Goal: Transaction & Acquisition: Register for event/course

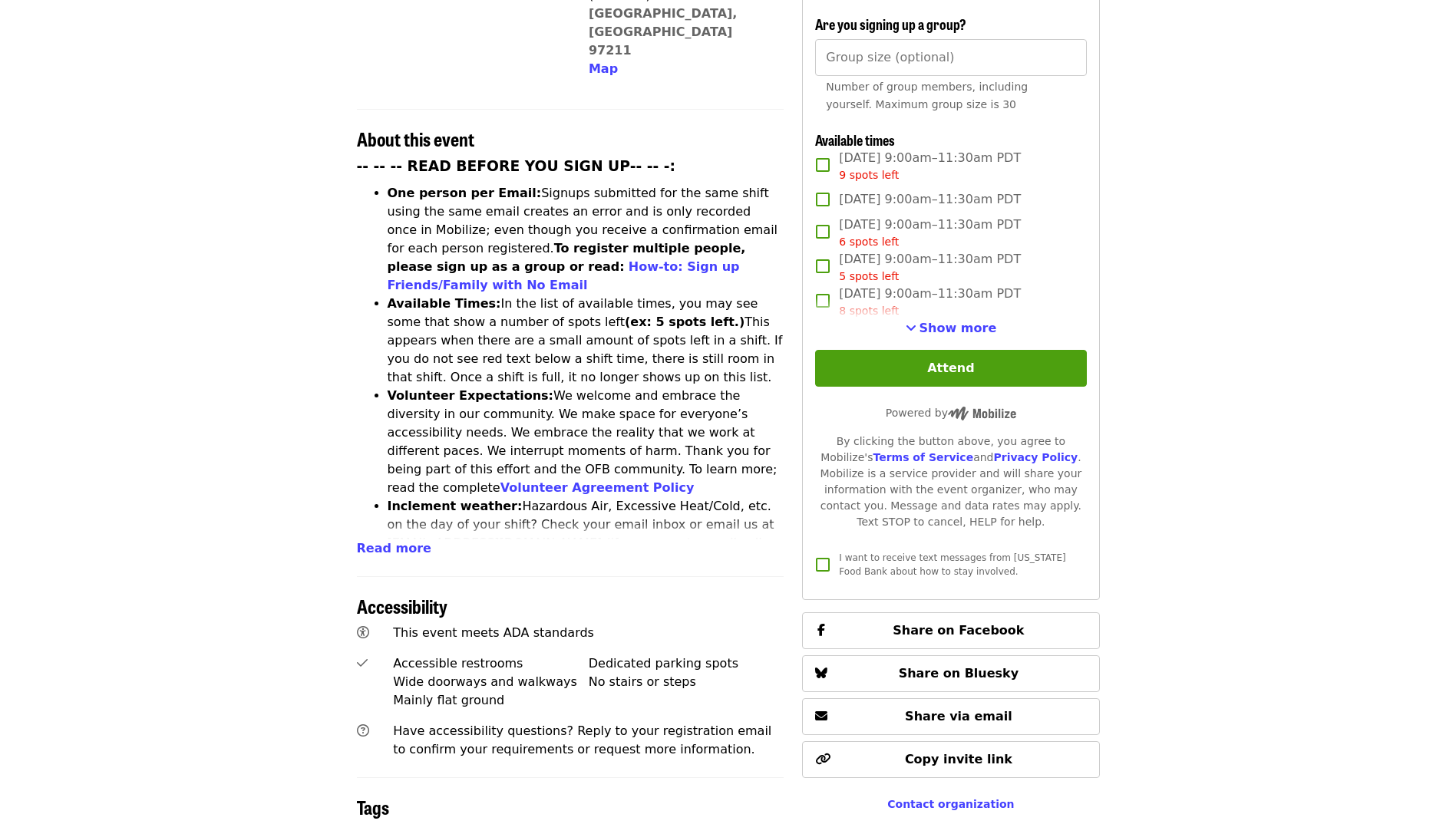
scroll to position [537, 0]
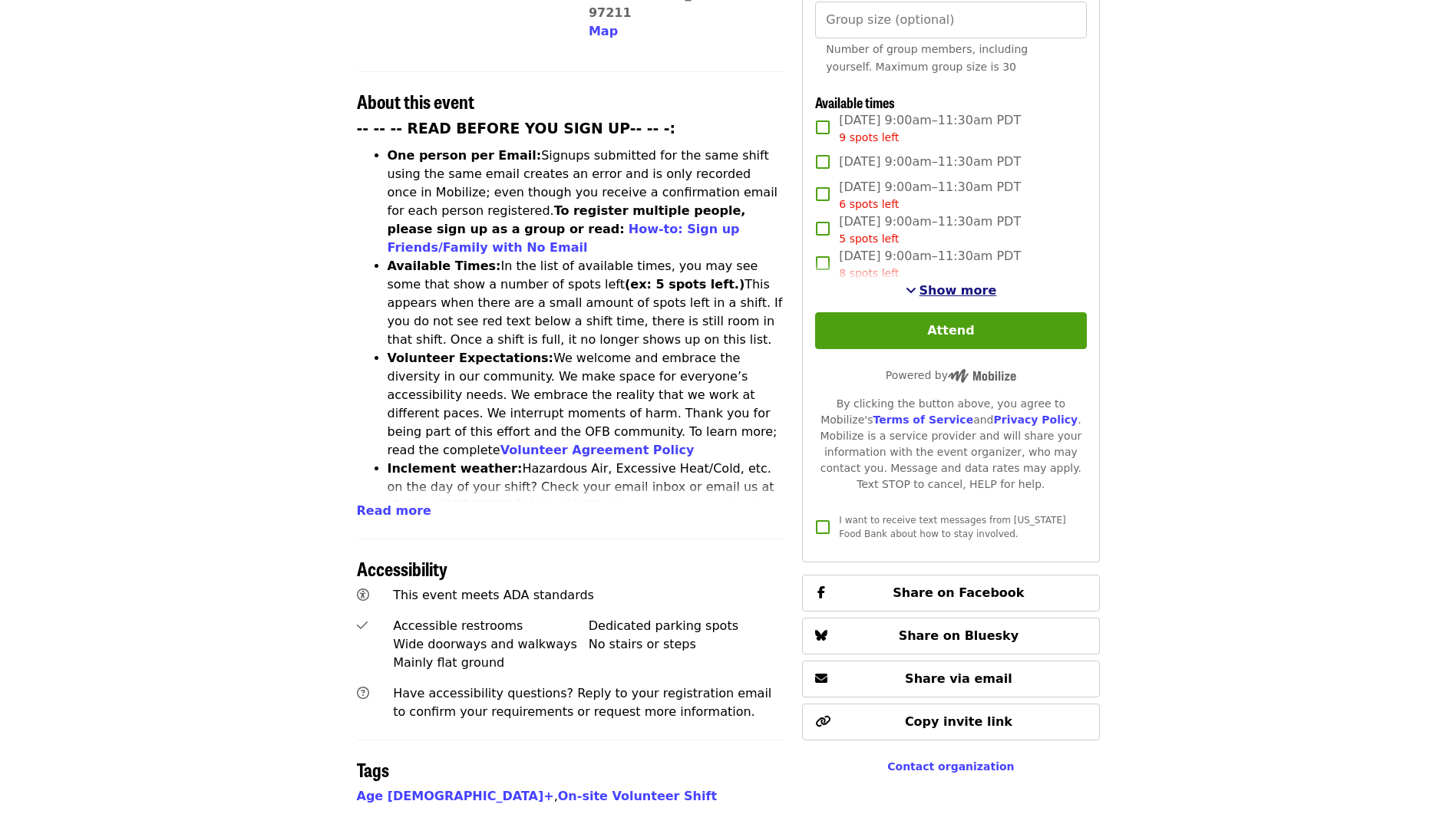
click at [964, 287] on span "Show more" at bounding box center [957, 291] width 77 height 15
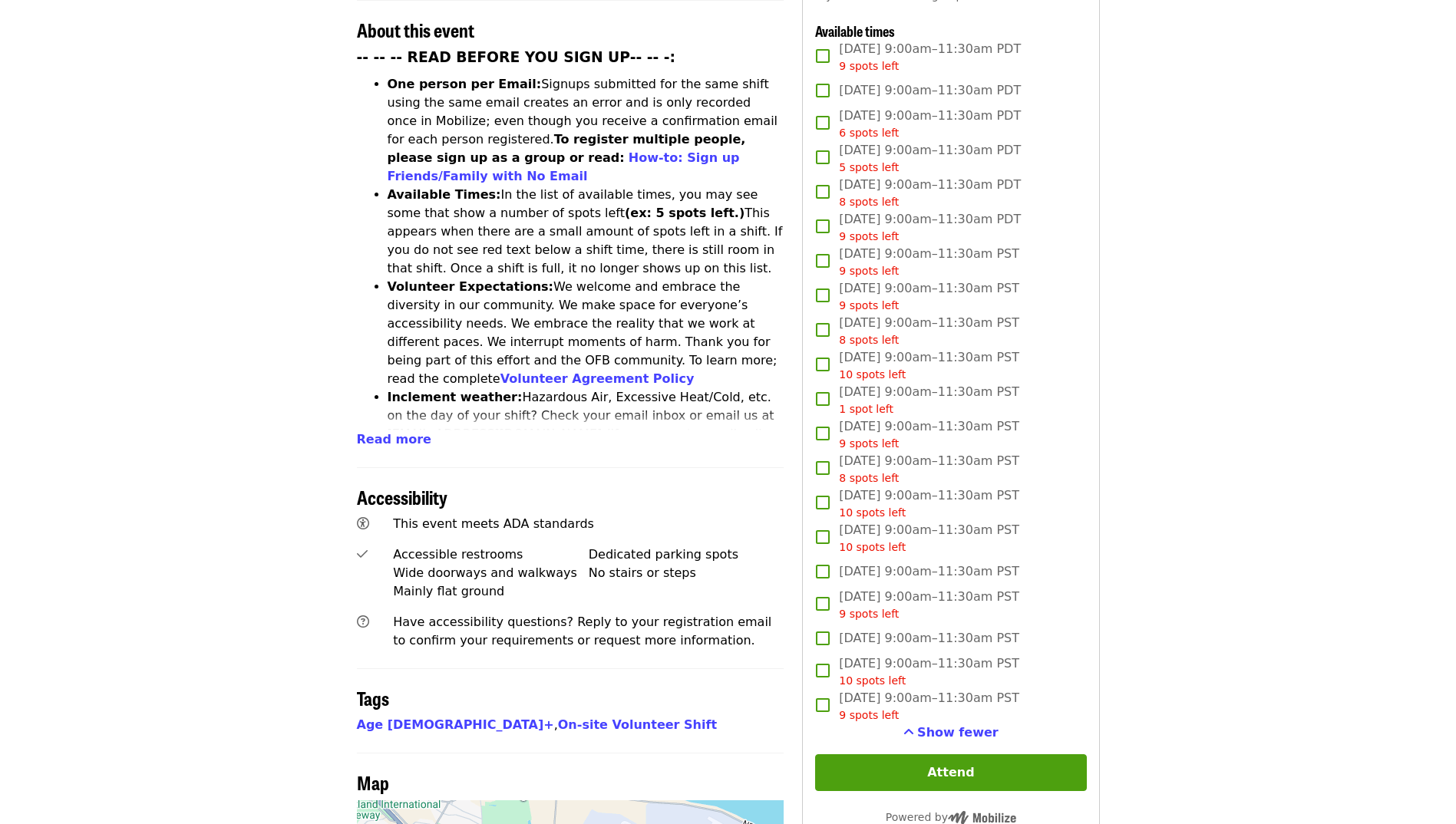
scroll to position [0, 0]
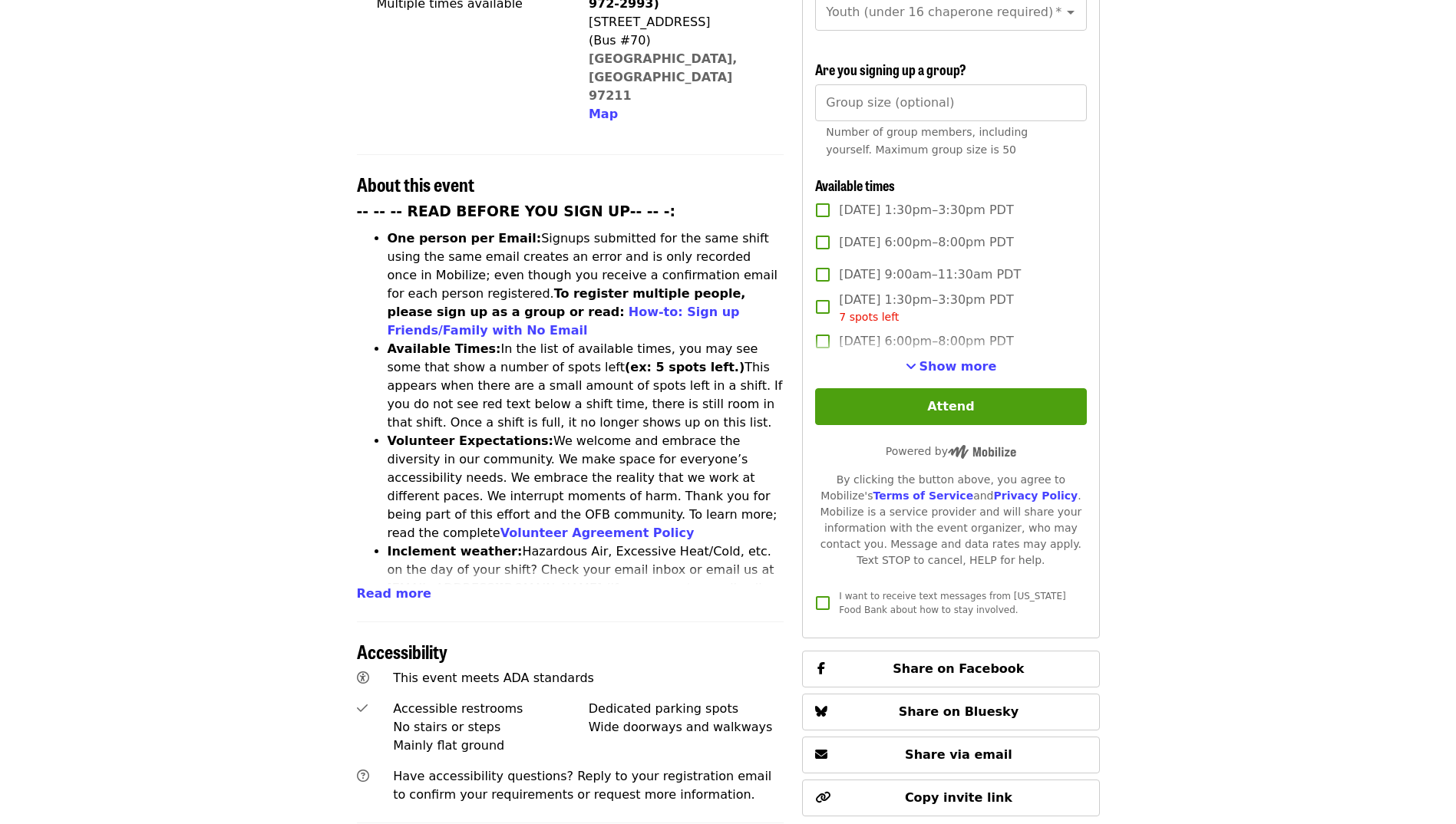
scroll to position [460, 0]
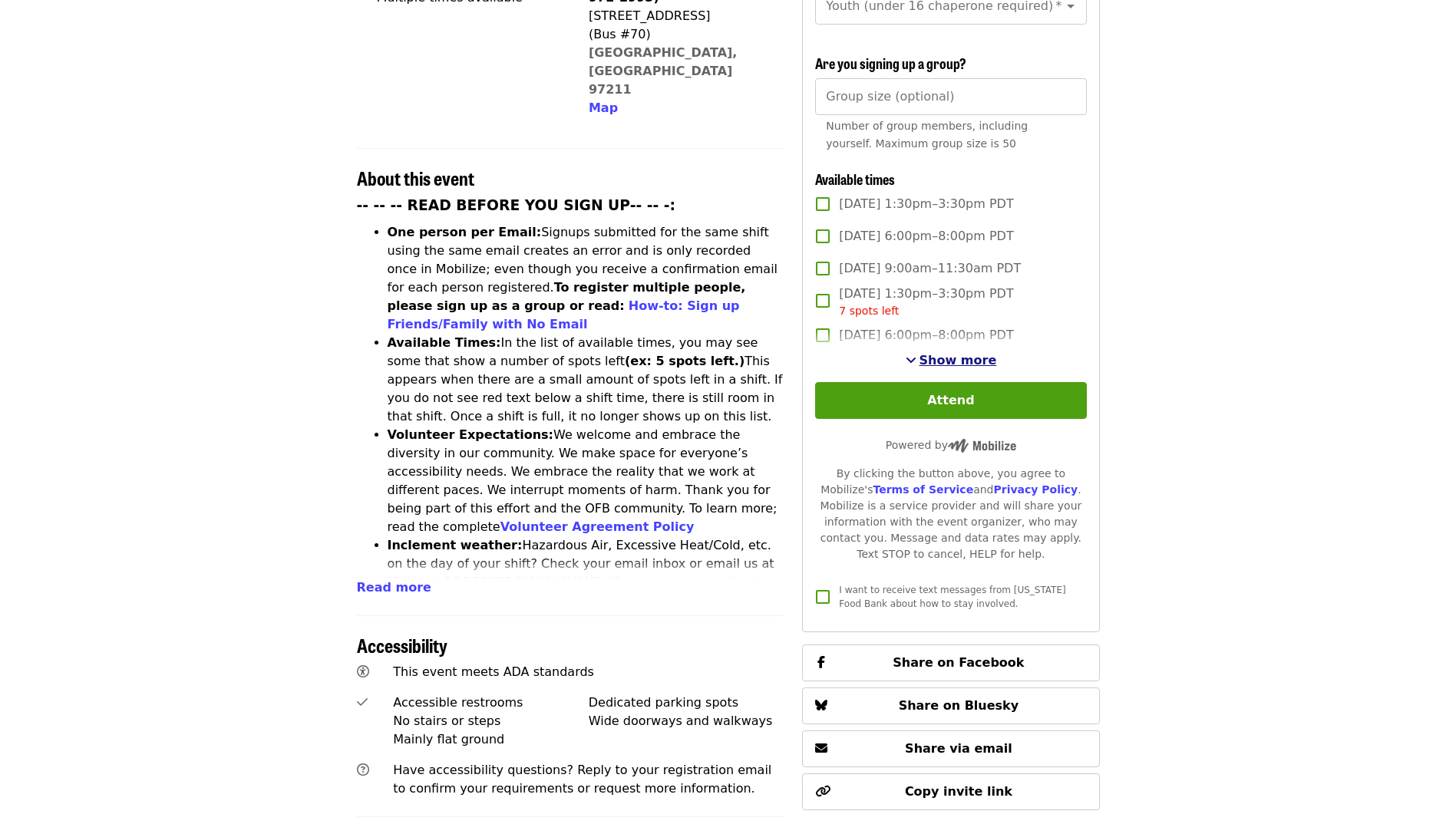
click at [943, 354] on span "Show more" at bounding box center [957, 360] width 77 height 15
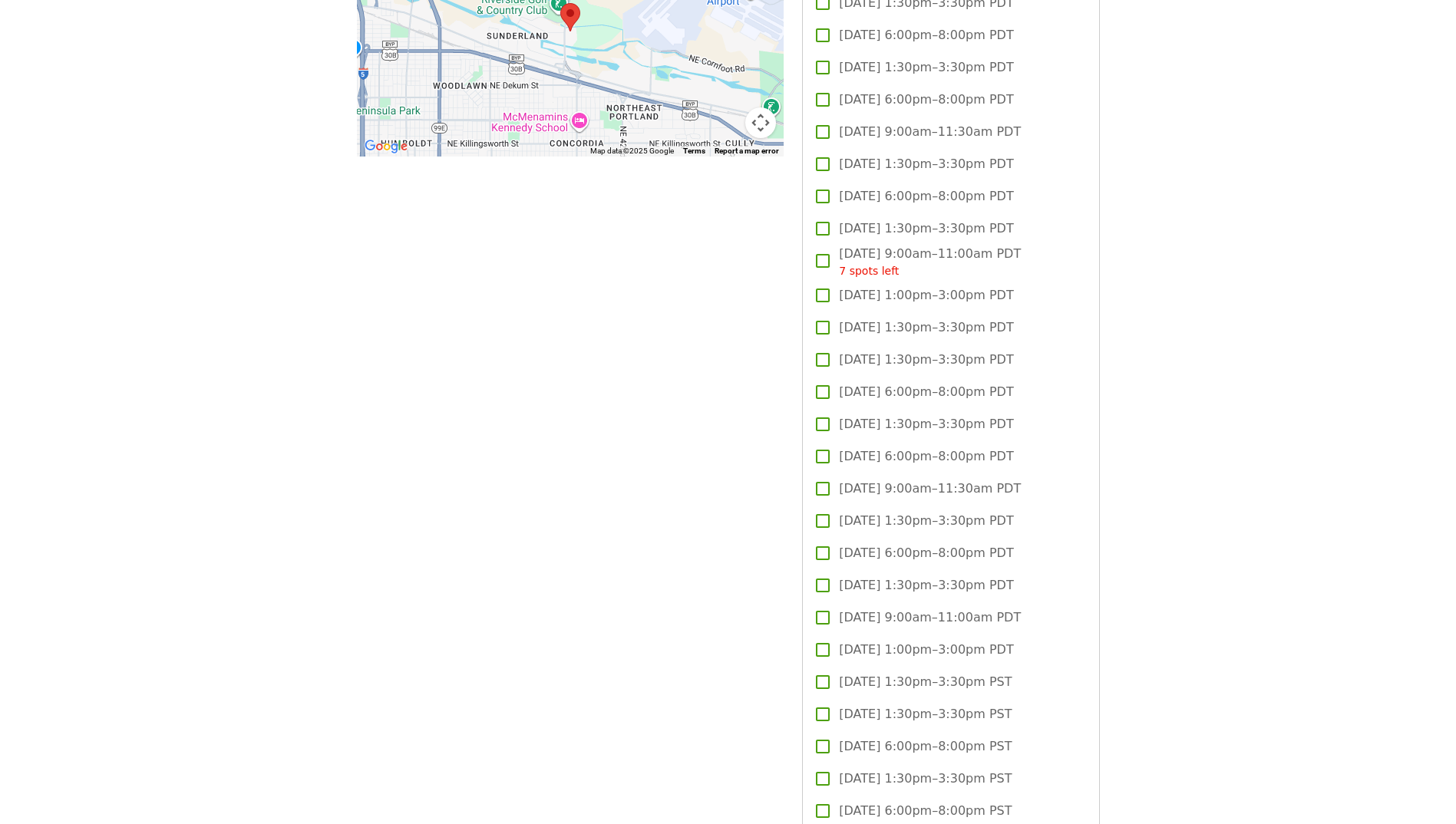
scroll to position [1547, 0]
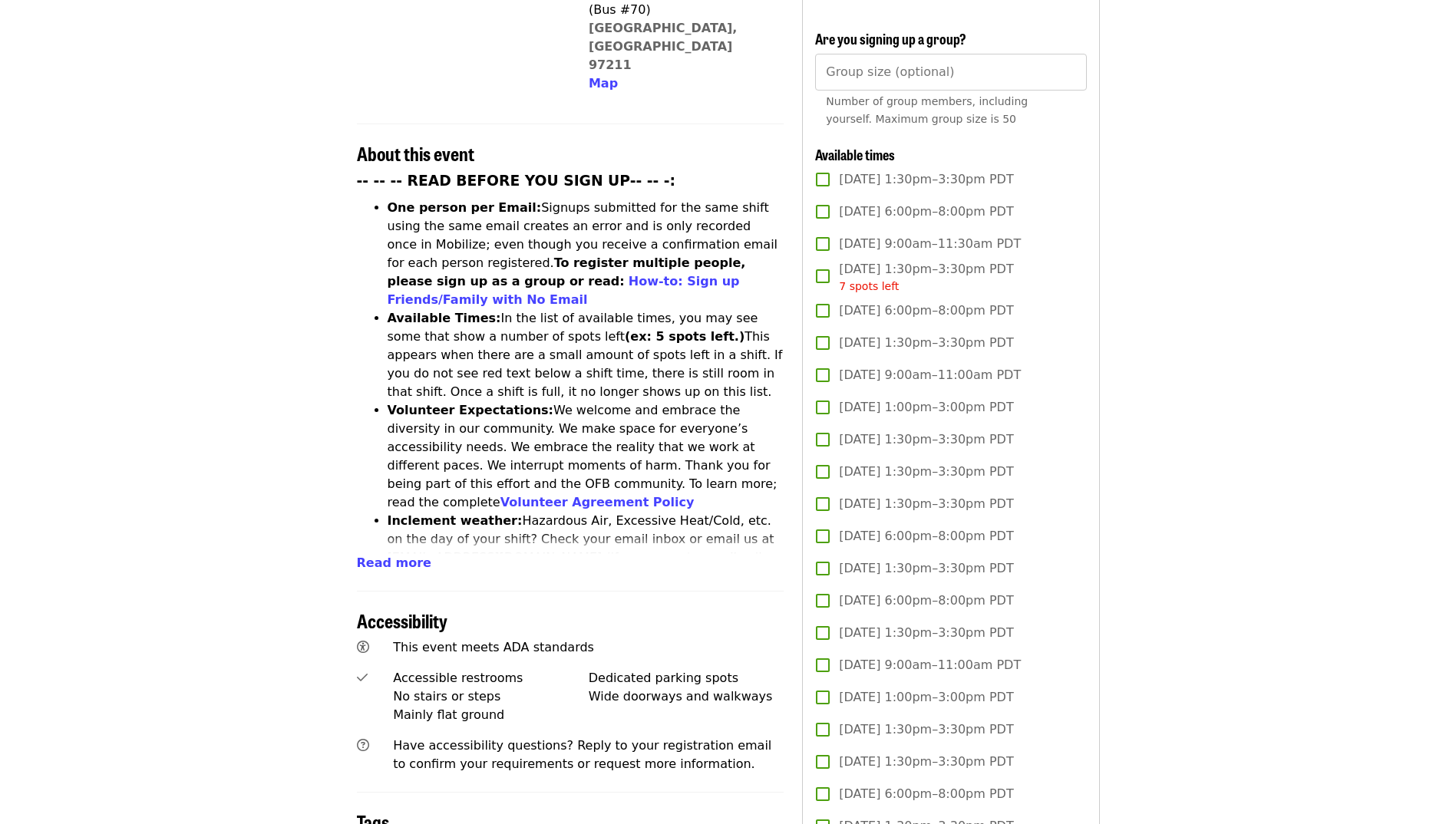
scroll to position [537, 0]
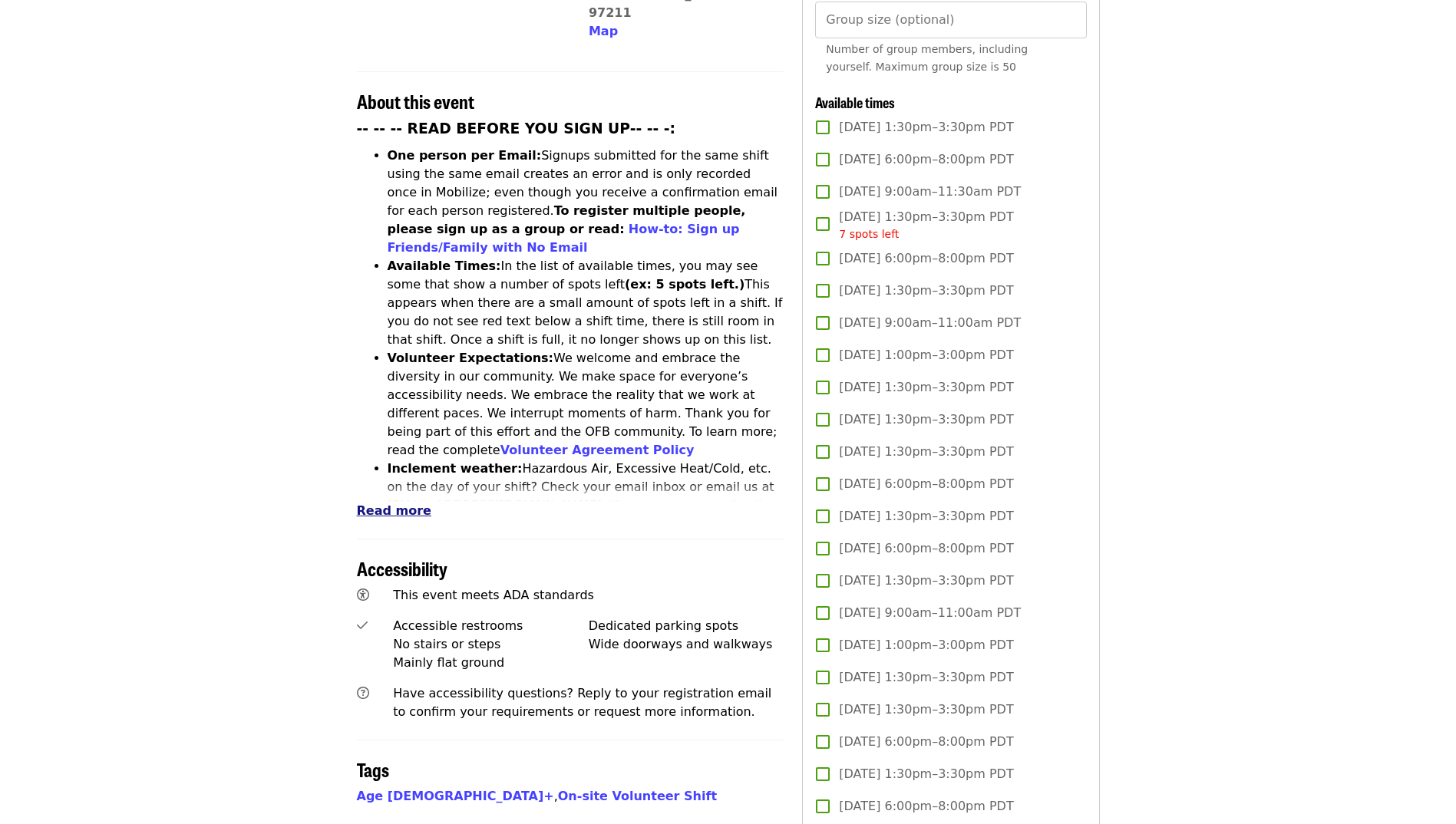
click at [378, 503] on span "Read more" at bounding box center [395, 511] width 75 height 15
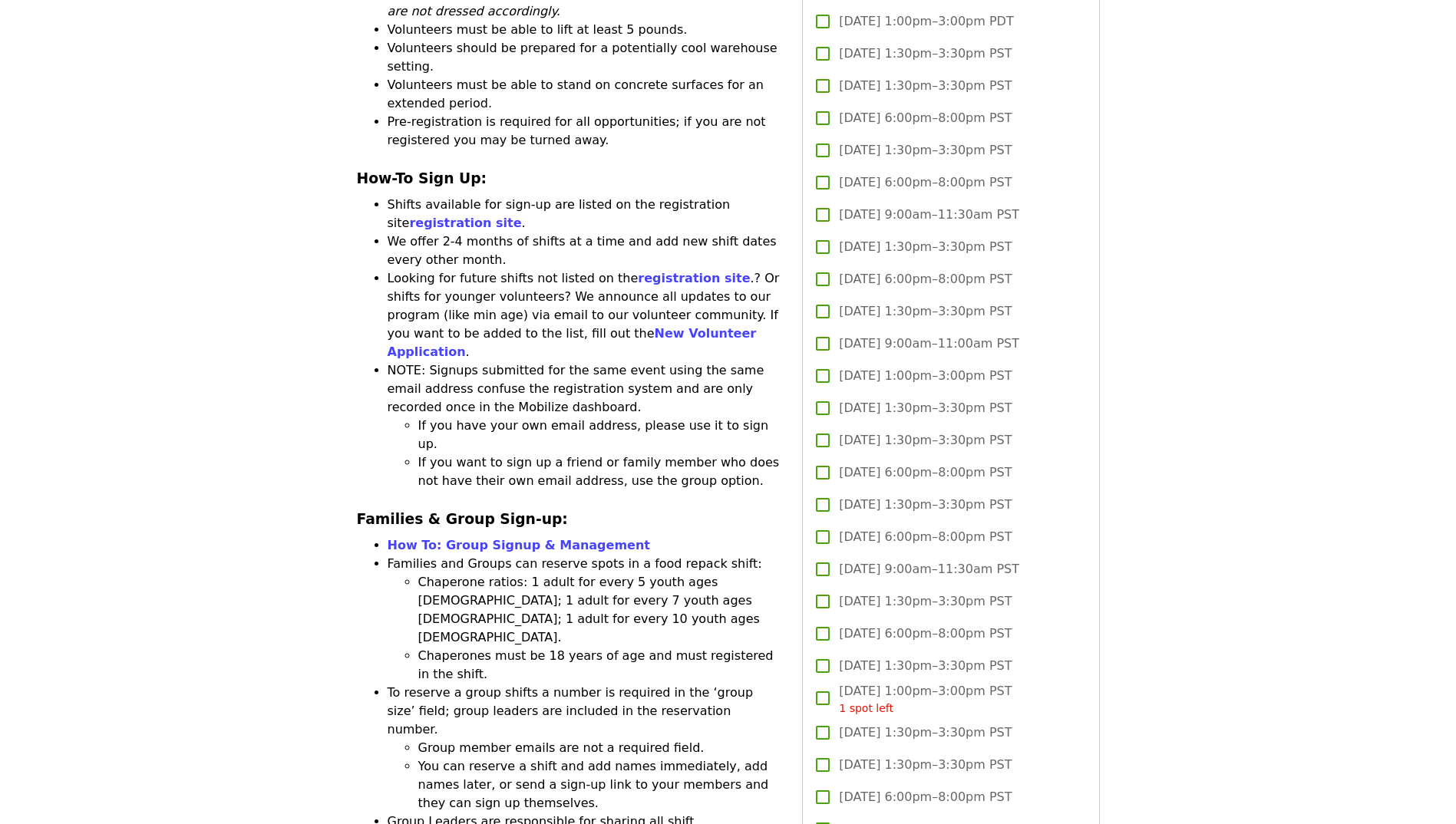
scroll to position [2131, 0]
click at [447, 537] on link "How To: Group Signup & Management" at bounding box center [518, 545] width 262 height 15
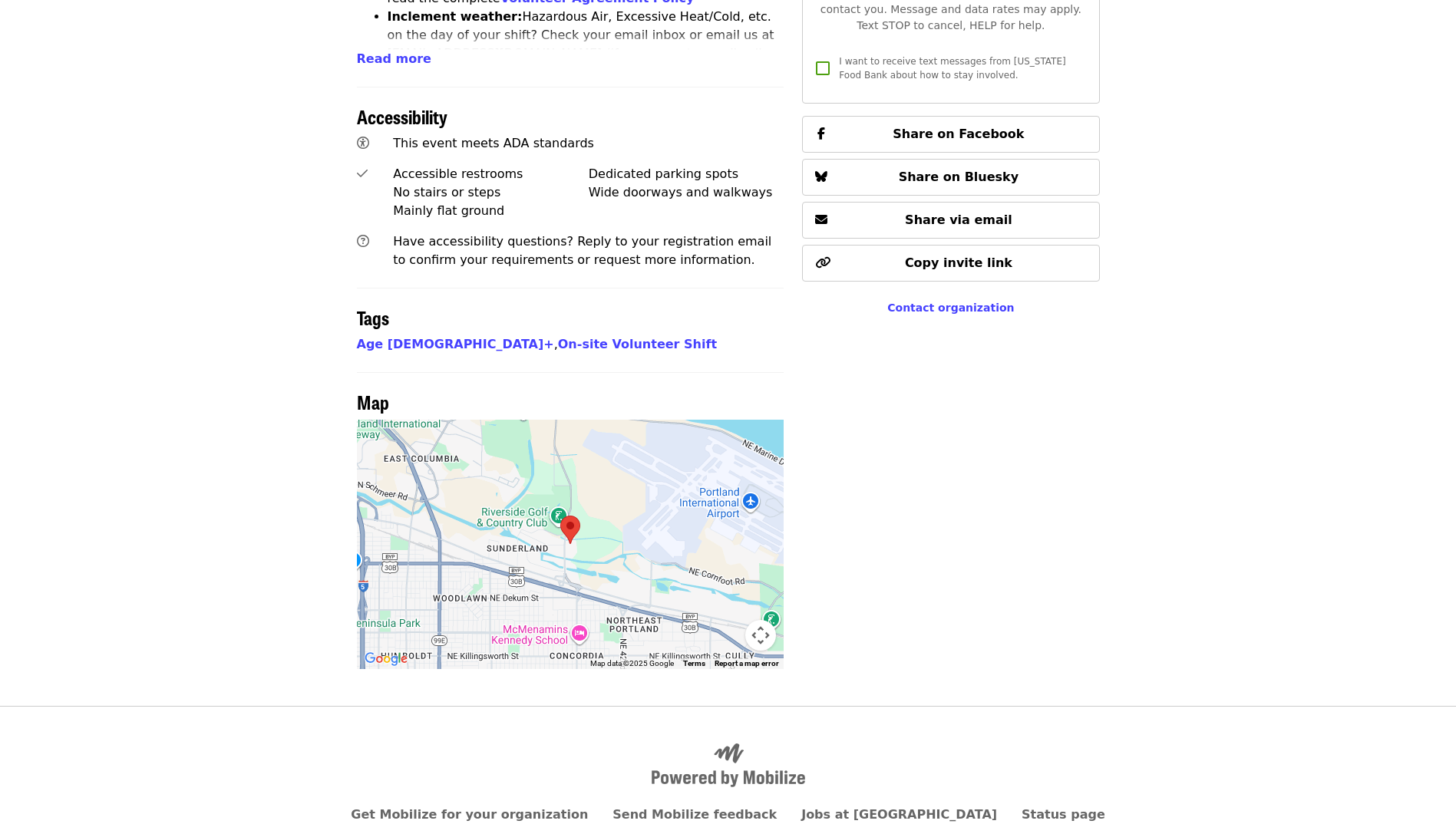
scroll to position [998, 0]
